Goal: Entertainment & Leisure: Consume media (video, audio)

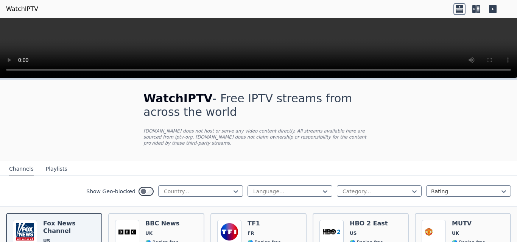
drag, startPoint x: 516, startPoint y: 54, endPoint x: 516, endPoint y: 60, distance: 6.1
click at [516, 60] on video at bounding box center [258, 48] width 517 height 61
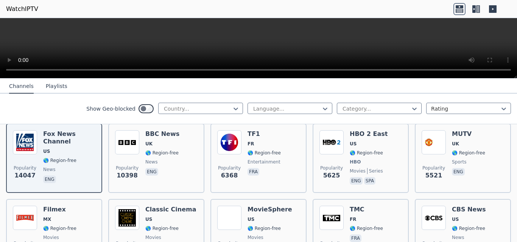
scroll to position [91, 0]
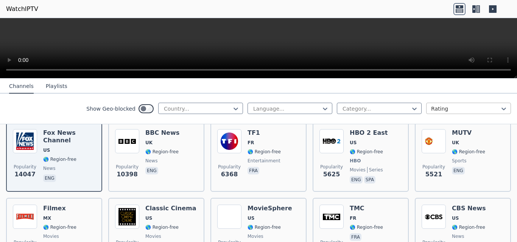
click at [438, 105] on div at bounding box center [465, 109] width 69 height 8
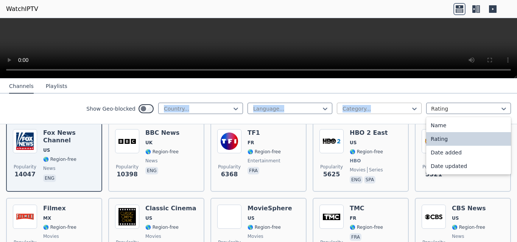
drag, startPoint x: 445, startPoint y: 92, endPoint x: 396, endPoint y: 103, distance: 50.4
click at [396, 103] on div "Channels Playlists Show Geo-blocked Country... Language... Category... 4 result…" at bounding box center [258, 102] width 517 height 46
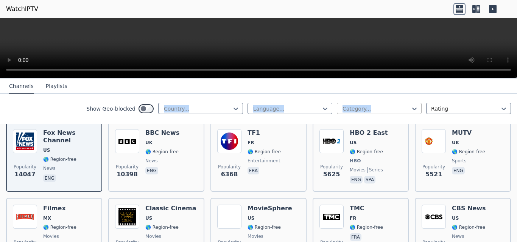
click at [396, 103] on div "Category..." at bounding box center [379, 108] width 85 height 11
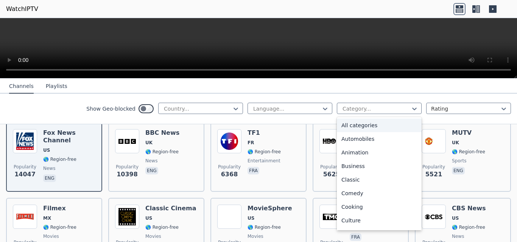
click at [396, 79] on nav "Channels Playlists" at bounding box center [258, 86] width 517 height 15
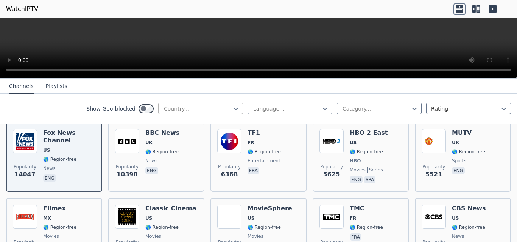
click at [195, 104] on div "Country..." at bounding box center [200, 108] width 85 height 11
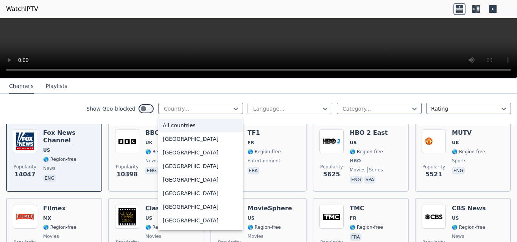
click at [252, 108] on div at bounding box center [286, 109] width 69 height 8
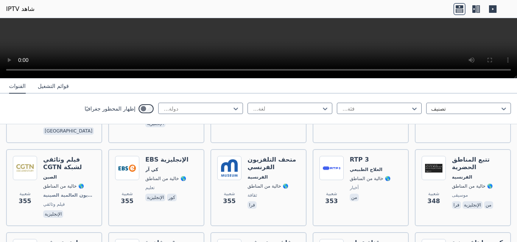
scroll to position [3447, 0]
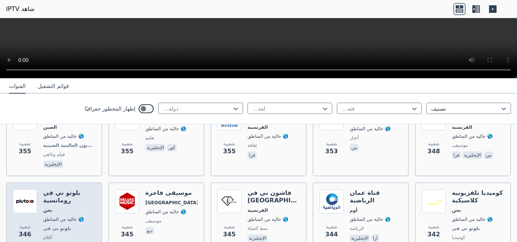
click at [25, 190] on img at bounding box center [25, 202] width 24 height 24
click at [173, 85] on nav "القنوات قوائم التشغيل" at bounding box center [258, 86] width 517 height 15
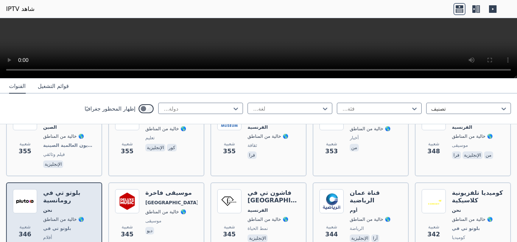
click at [28, 190] on img at bounding box center [25, 202] width 24 height 24
click at [51, 190] on div "بلوتو تي في رومانسية نحن 🌎 خالية من المناطق بلوتو تي في أفلام الإنجليزية" at bounding box center [69, 222] width 52 height 64
click at [88, 226] on span "بلوتو تي في" at bounding box center [69, 229] width 52 height 6
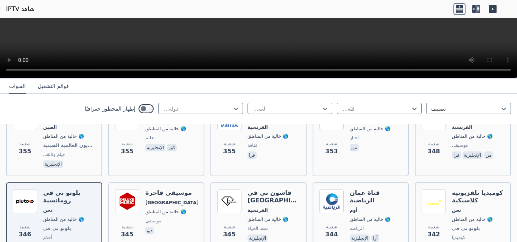
scroll to position [3304, 0]
